Goal: Task Accomplishment & Management: Complete application form

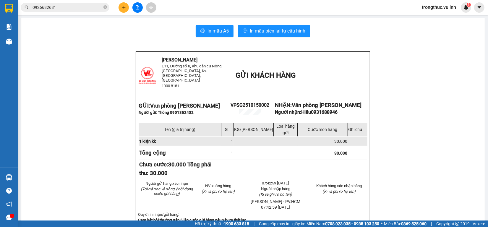
click at [120, 5] on button at bounding box center [123, 7] width 10 height 10
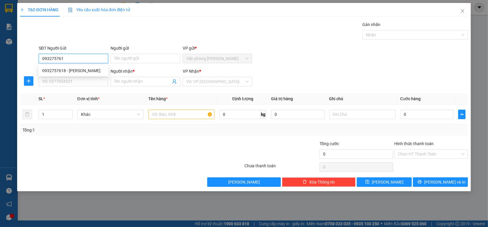
type input "0932757618"
click at [69, 72] on div "0932757618 - [PERSON_NAME]" at bounding box center [73, 70] width 62 height 6
type input "[PERSON_NAME]"
type input "0939006561"
type input "Phước"
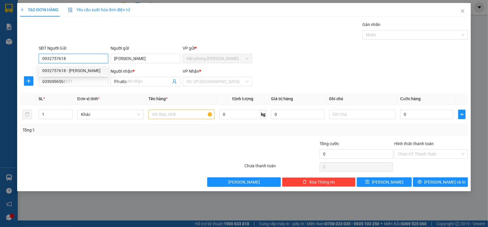
type input "60.000"
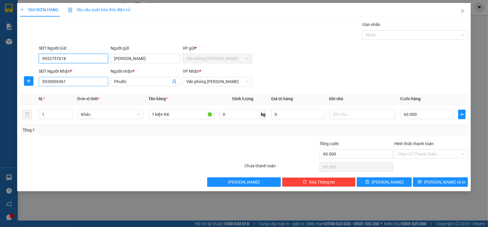
type input "0932757618"
drag, startPoint x: 75, startPoint y: 80, endPoint x: 0, endPoint y: 80, distance: 75.3
click at [0, 80] on div "TẠO ĐƠN HÀNG Yêu cầu xuất hóa đơn điện tử Transit Pickup Surcharge Ids Transit …" at bounding box center [244, 113] width 488 height 227
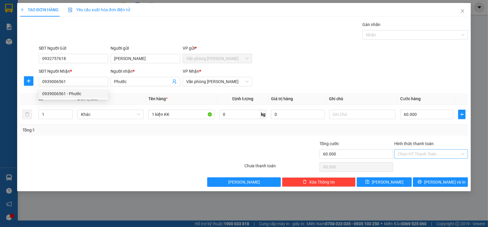
click at [438, 151] on input "Hình thức thanh toán" at bounding box center [429, 153] width 62 height 9
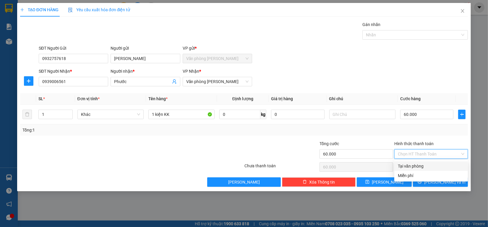
click at [423, 164] on div "Tại văn phòng" at bounding box center [431, 166] width 66 height 6
type input "0"
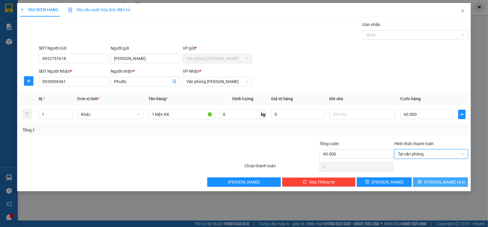
click at [423, 180] on button "[PERSON_NAME] và In" at bounding box center [440, 181] width 55 height 9
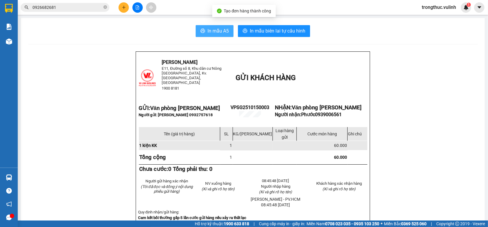
click at [213, 30] on span "In mẫu A5" at bounding box center [217, 30] width 21 height 7
